Goal: Information Seeking & Learning: Stay updated

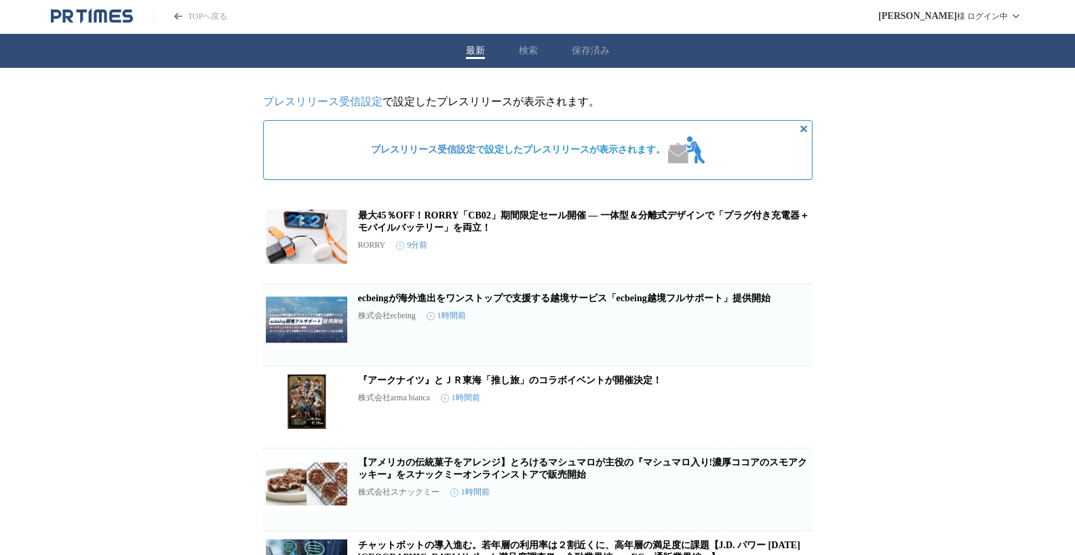
click at [524, 60] on div "最新 検索 保存済み" at bounding box center [537, 51] width 1075 height 34
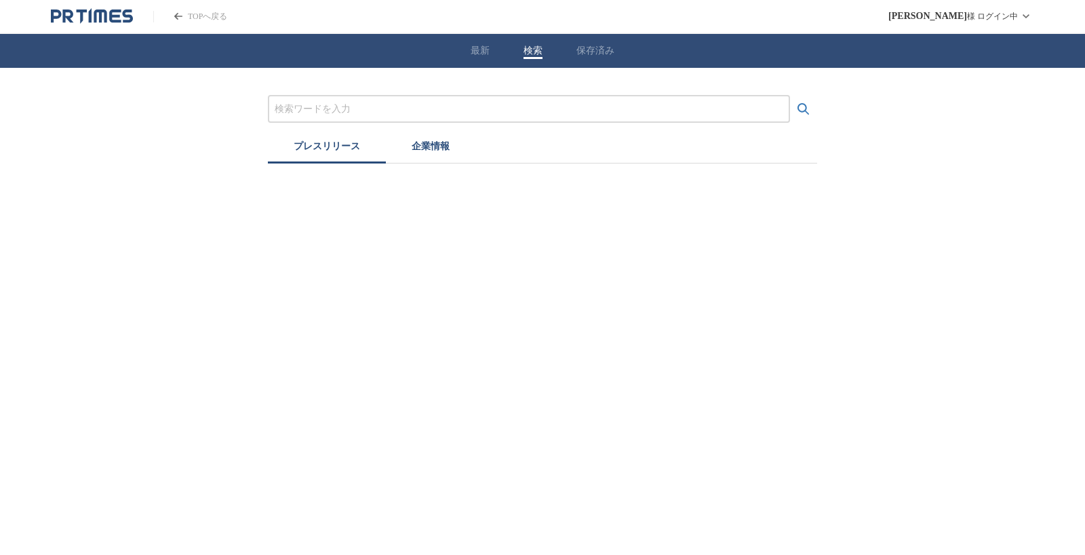
click at [518, 44] on div "最新 検索 保存済み" at bounding box center [542, 51] width 1085 height 34
click at [466, 105] on input "プレスリリースおよび企業を検索する" at bounding box center [529, 109] width 508 height 15
type input "ぱ"
type input "ポップアップ"
click at [790, 96] on button "検索する" at bounding box center [803, 109] width 27 height 27
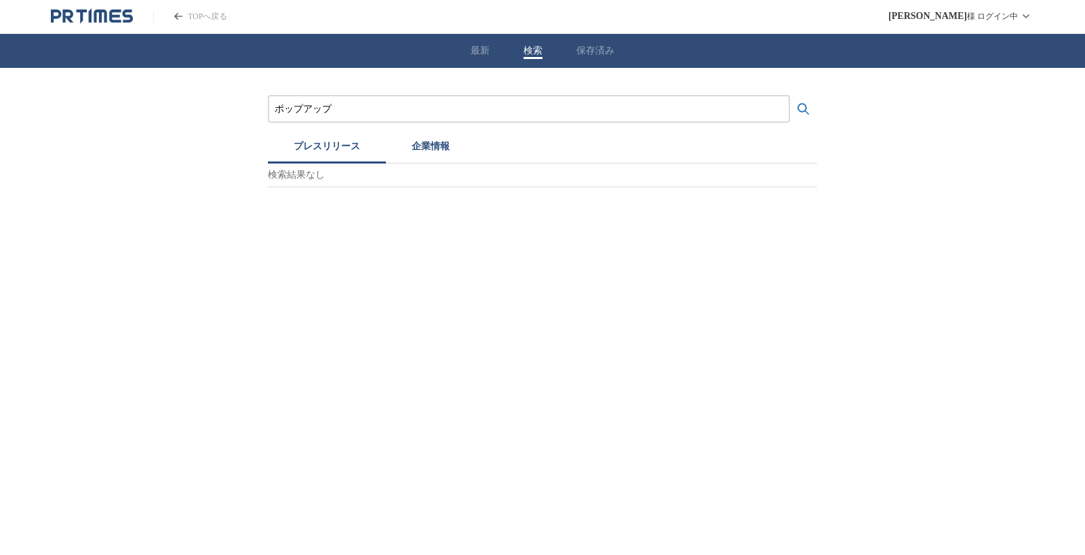
click at [790, 96] on button "検索する" at bounding box center [803, 109] width 27 height 27
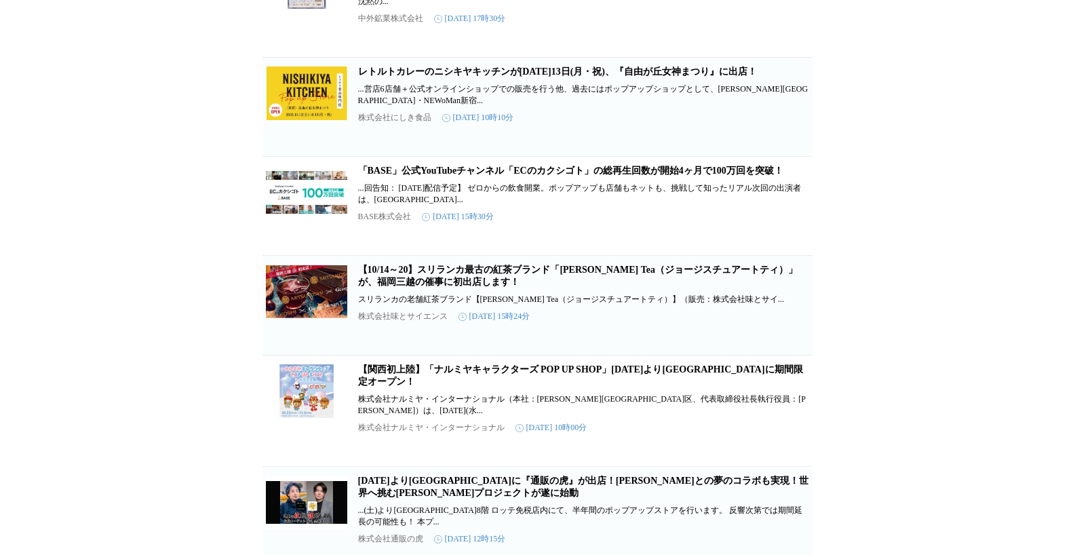
scroll to position [475, 0]
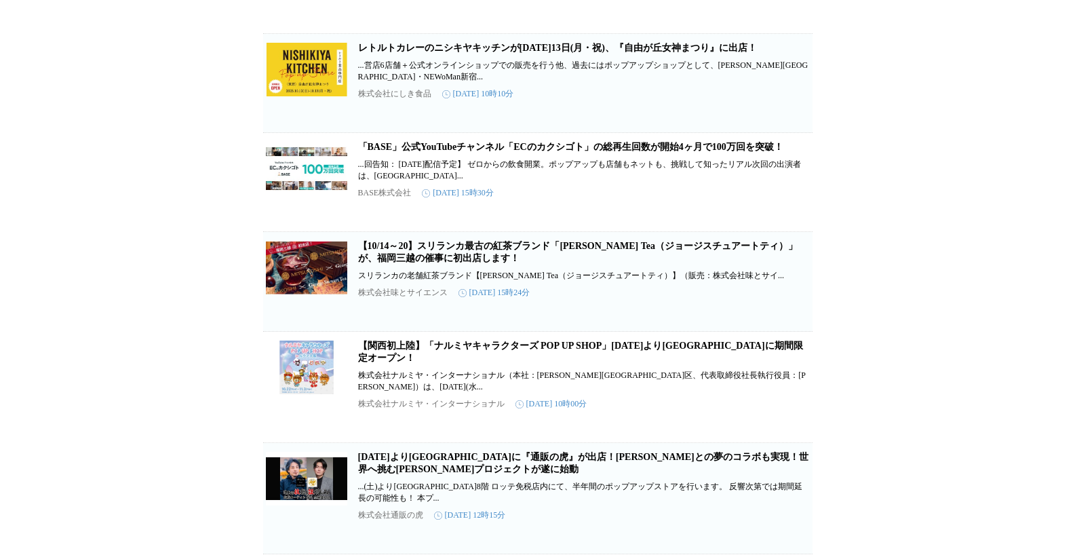
click at [572, 363] on link "【関西初上陸】「ナルミヤキャラクターズ POP UP SHOP」[DATE]より[GEOGRAPHIC_DATA]に期間限定オープン！" at bounding box center [580, 351] width 445 height 22
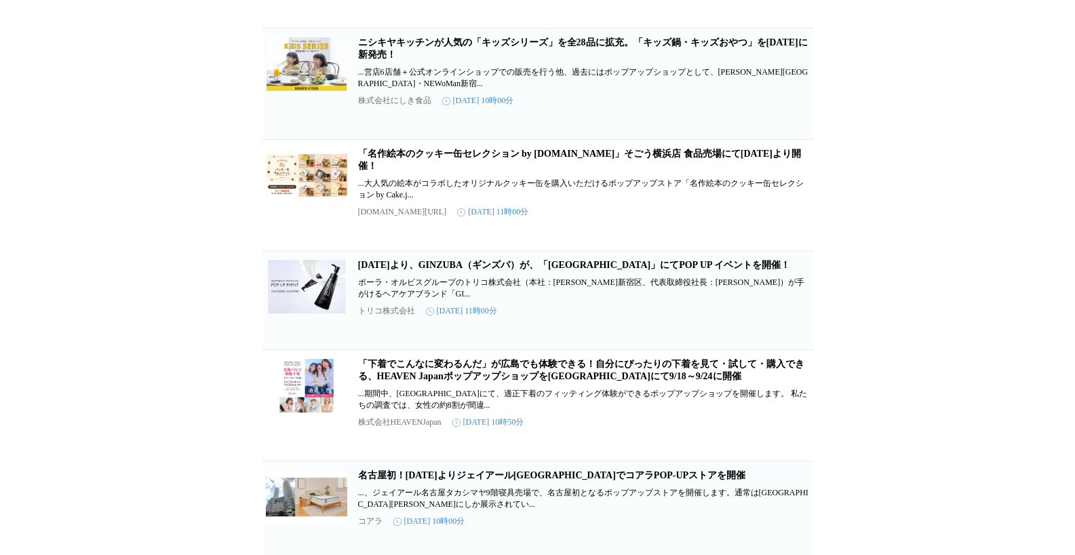
scroll to position [4038, 0]
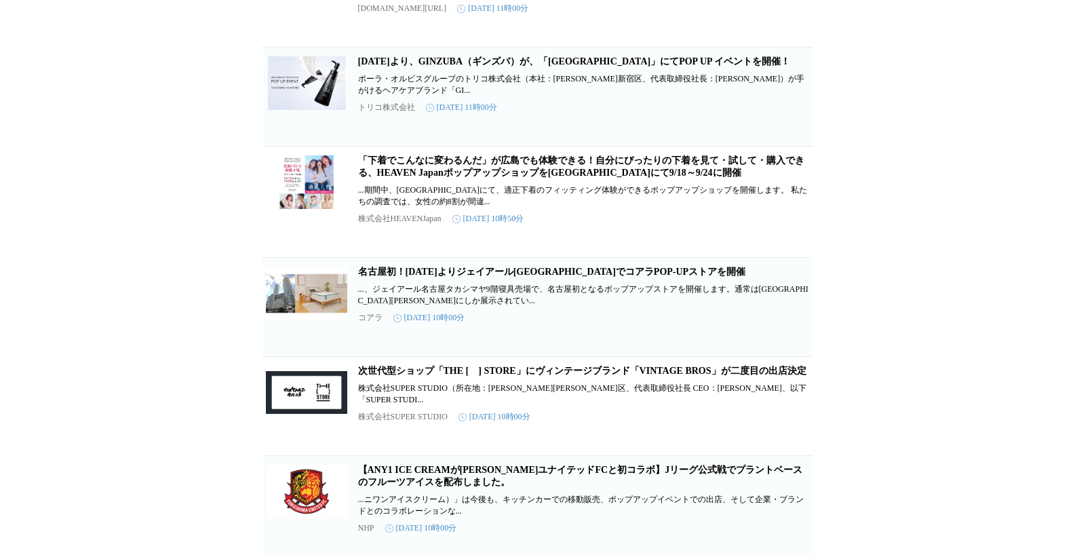
click at [666, 66] on link "[DATE]より、GINZUBA（ギンズバ）が、「[GEOGRAPHIC_DATA]」にてPOP UP イベントを開催！" at bounding box center [574, 61] width 433 height 10
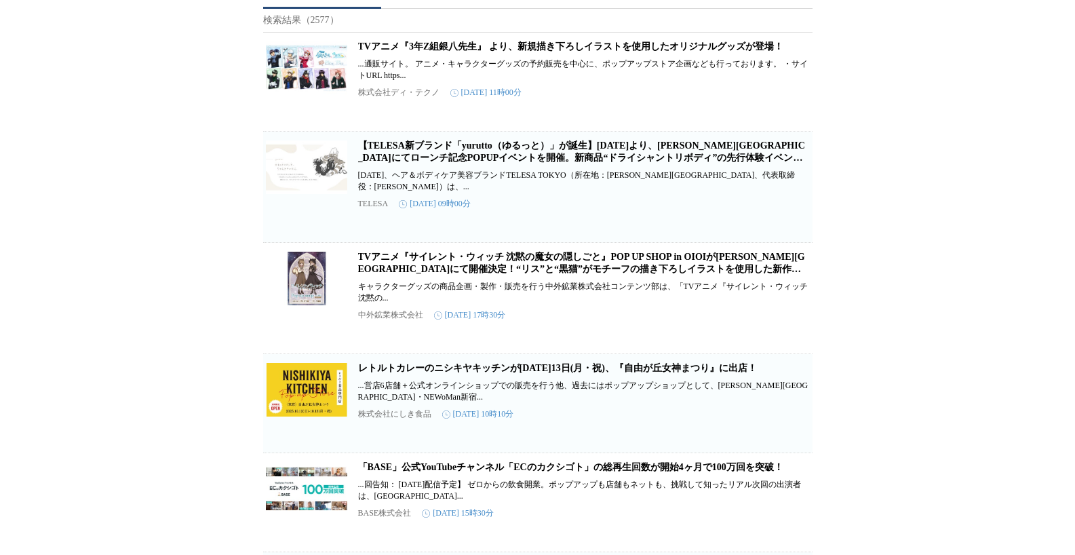
scroll to position [0, 0]
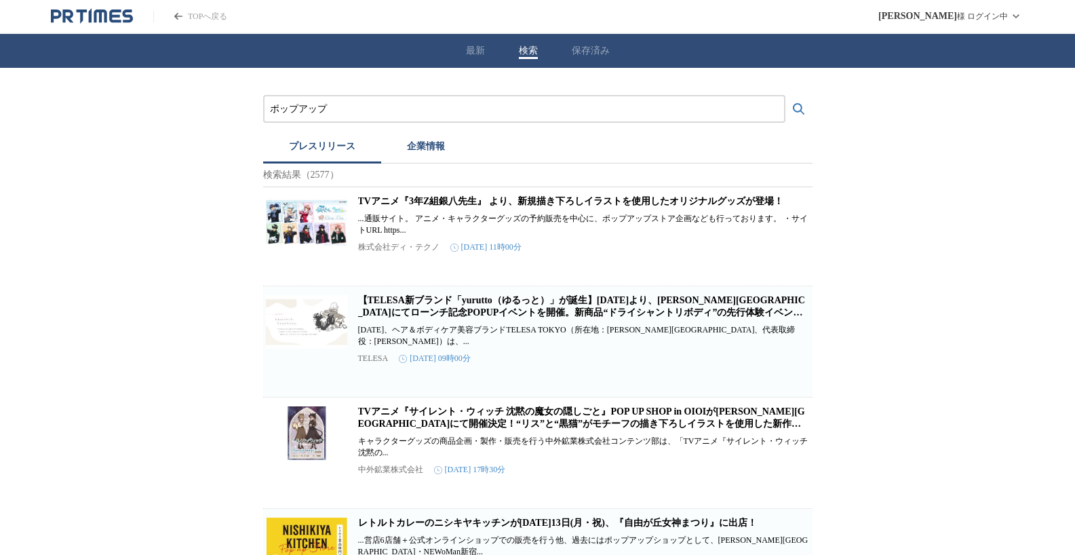
click at [476, 56] on button "最新" at bounding box center [475, 51] width 19 height 12
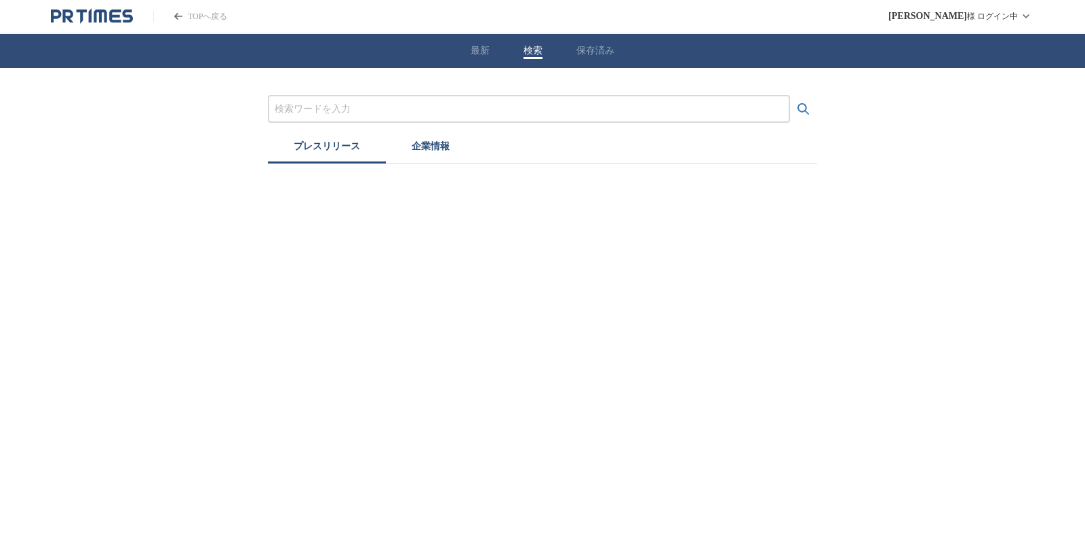
click at [529, 54] on button "検索" at bounding box center [532, 51] width 19 height 12
click at [430, 115] on input "プレスリリースおよび企業を検索する" at bounding box center [529, 109] width 508 height 15
click at [805, 112] on icon "検索する" at bounding box center [803, 109] width 16 height 16
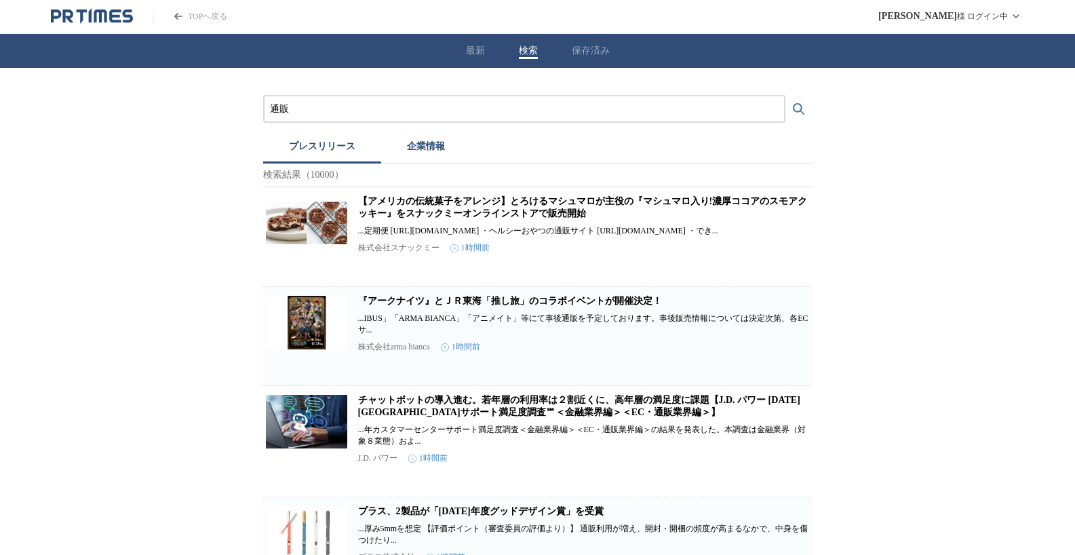
click at [626, 104] on input "通販" at bounding box center [524, 109] width 508 height 15
type input "通"
type input "ぱ"
type input "ポップアップ"
click at [785, 96] on button "検索する" at bounding box center [798, 109] width 27 height 27
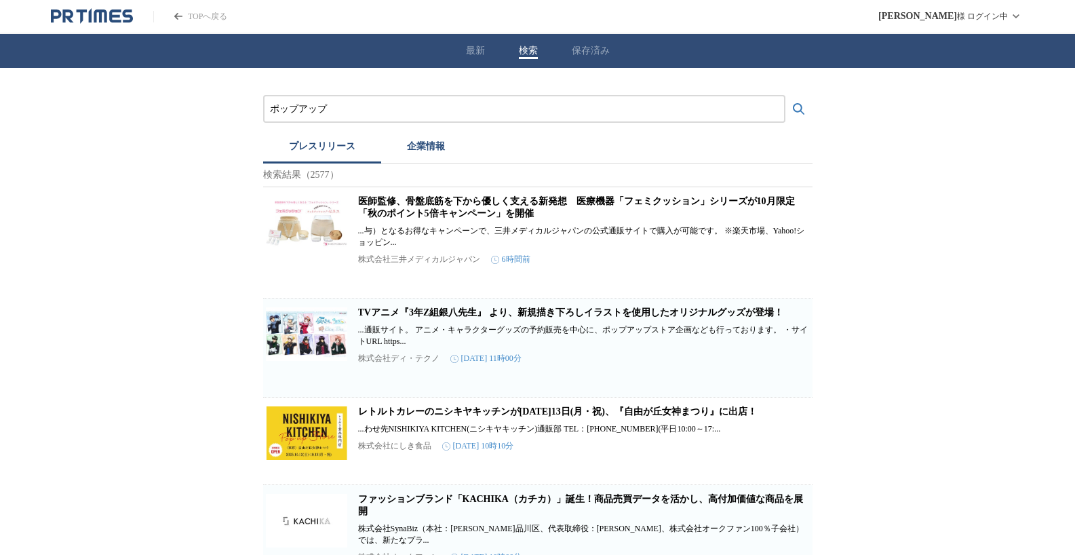
click at [481, 47] on button "最新" at bounding box center [475, 51] width 19 height 12
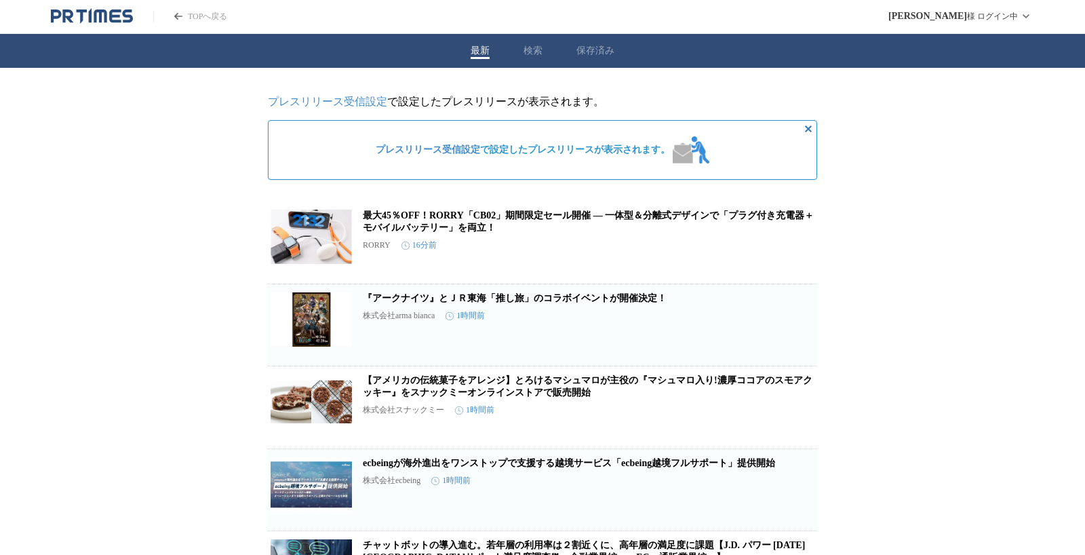
click at [523, 48] on button "検索" at bounding box center [532, 51] width 19 height 12
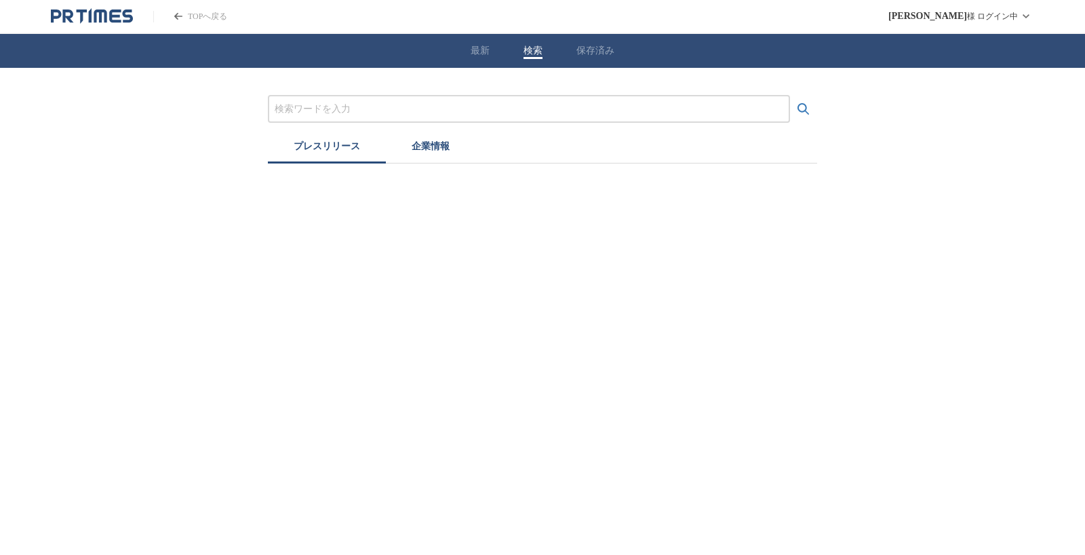
drag, startPoint x: 486, startPoint y: 104, endPoint x: 484, endPoint y: 111, distance: 7.1
click at [486, 104] on input "プレスリリースおよび企業を検索する" at bounding box center [529, 109] width 508 height 15
type input "ぱ"
type input "ぽ"
type input "出店"
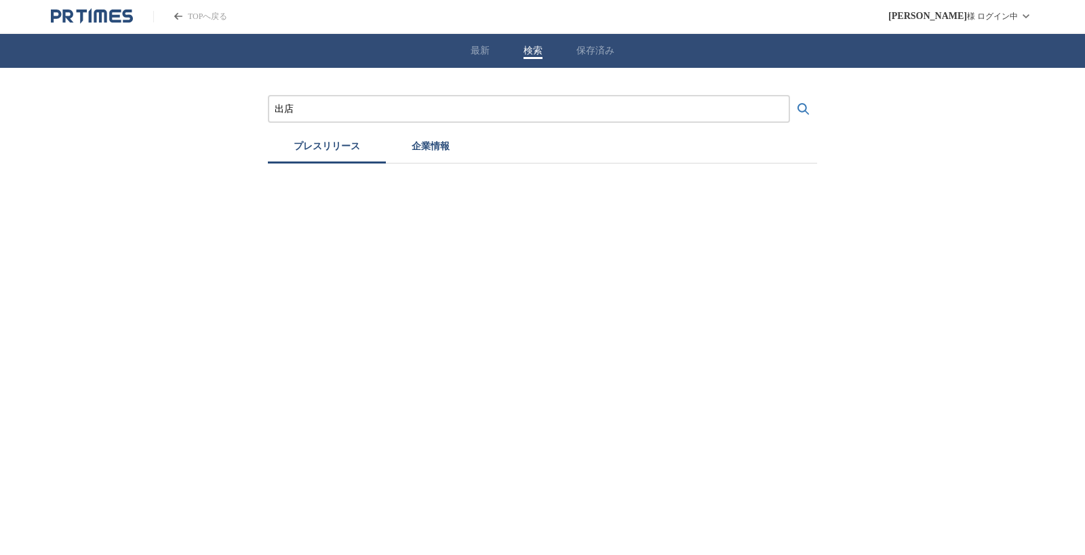
click at [790, 96] on button "検索する" at bounding box center [803, 109] width 27 height 27
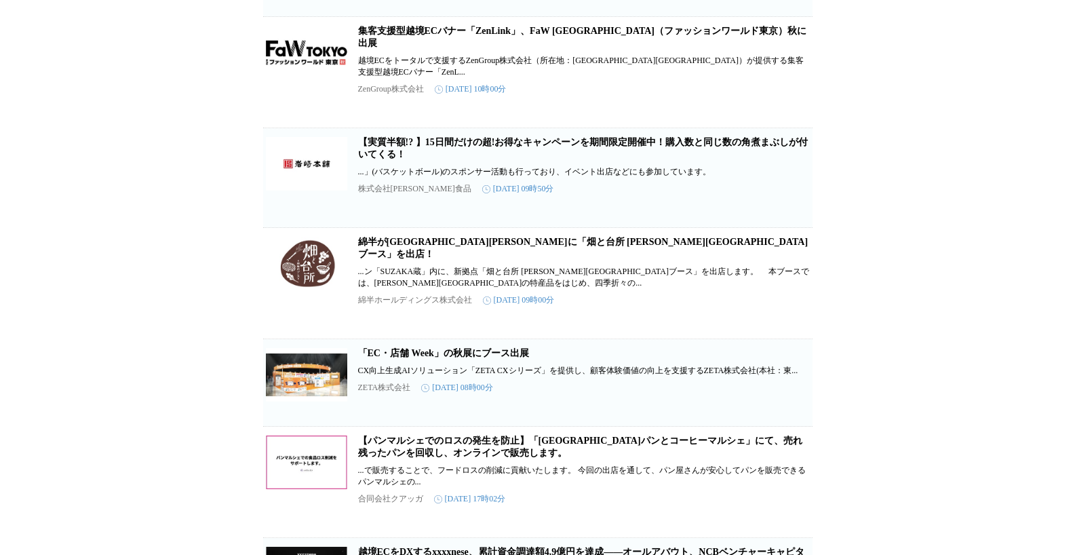
scroll to position [10724, 0]
